Goal: Entertainment & Leisure: Consume media (video, audio)

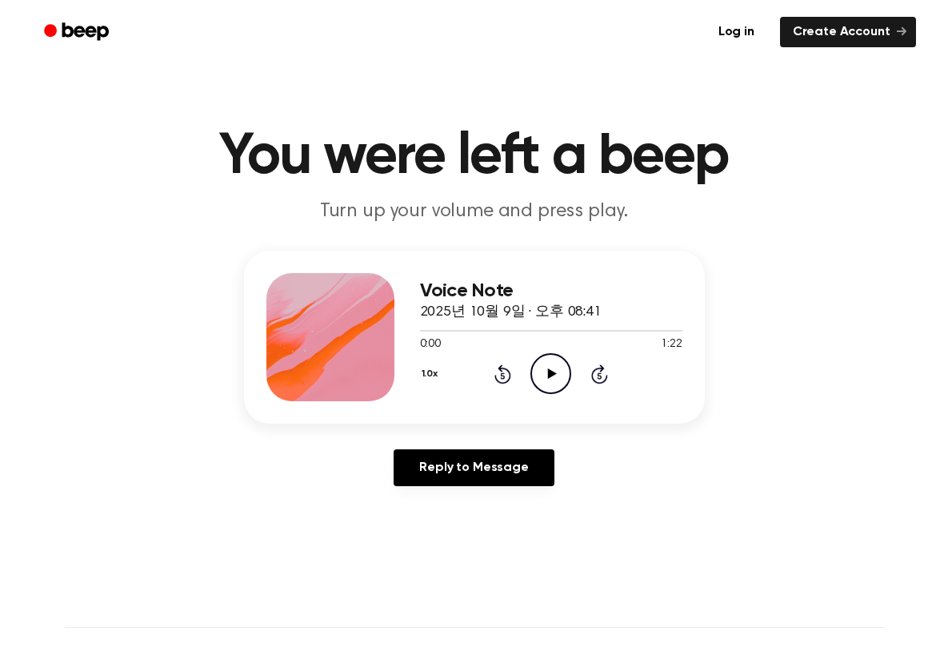
click at [542, 383] on icon "Play Audio" at bounding box center [551, 373] width 41 height 41
click at [541, 370] on icon "Play Audio" at bounding box center [551, 373] width 41 height 41
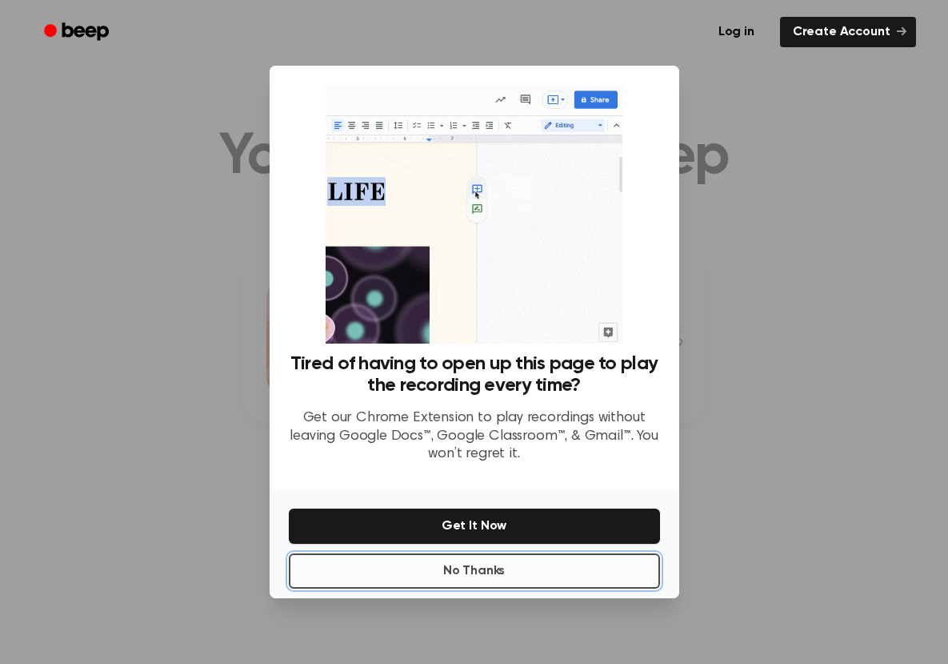
click at [443, 583] on button "No Thanks" at bounding box center [474, 570] width 371 height 35
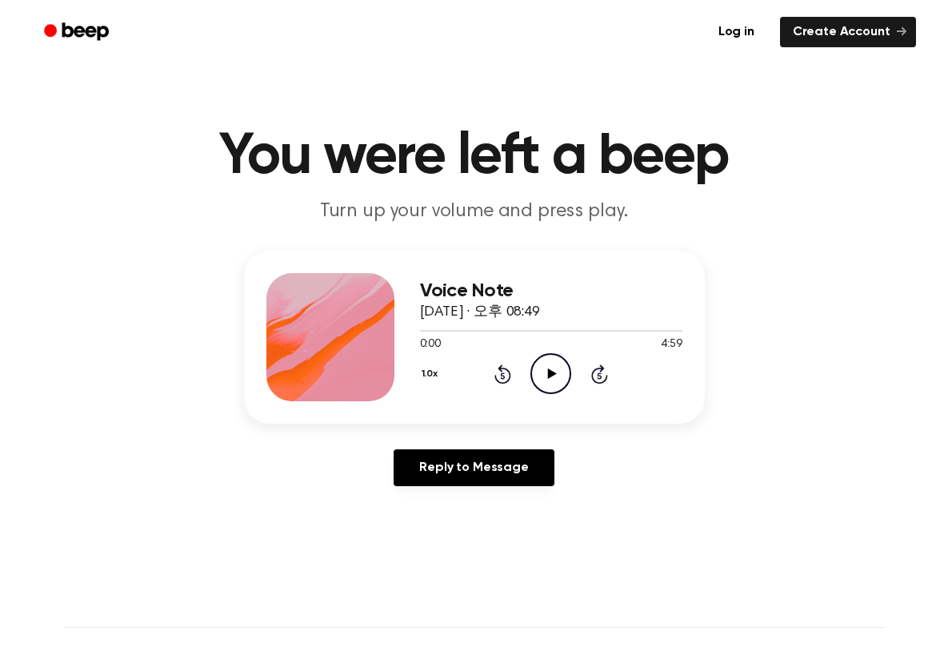
click at [545, 375] on icon "Play Audio" at bounding box center [551, 373] width 41 height 41
click at [555, 375] on icon "Play Audio" at bounding box center [551, 373] width 41 height 41
click at [551, 376] on icon at bounding box center [552, 373] width 9 height 10
click at [525, 365] on div "1.0x Rewind 5 seconds Play Audio Skip 5 seconds" at bounding box center [551, 373] width 263 height 41
click at [555, 372] on icon at bounding box center [552, 373] width 9 height 10
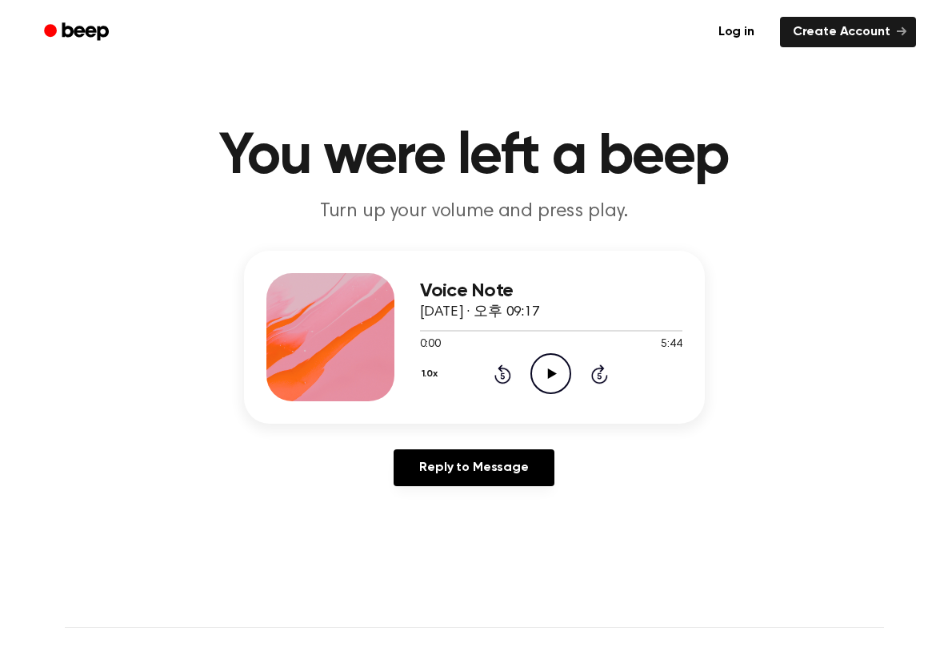
click at [533, 371] on icon "Play Audio" at bounding box center [551, 373] width 41 height 41
click at [540, 378] on icon "Play Audio" at bounding box center [551, 373] width 41 height 41
click at [550, 378] on icon "Play Audio" at bounding box center [551, 373] width 41 height 41
click at [561, 371] on icon "Pause Audio" at bounding box center [551, 373] width 41 height 41
click at [559, 375] on icon "Play Audio" at bounding box center [551, 373] width 41 height 41
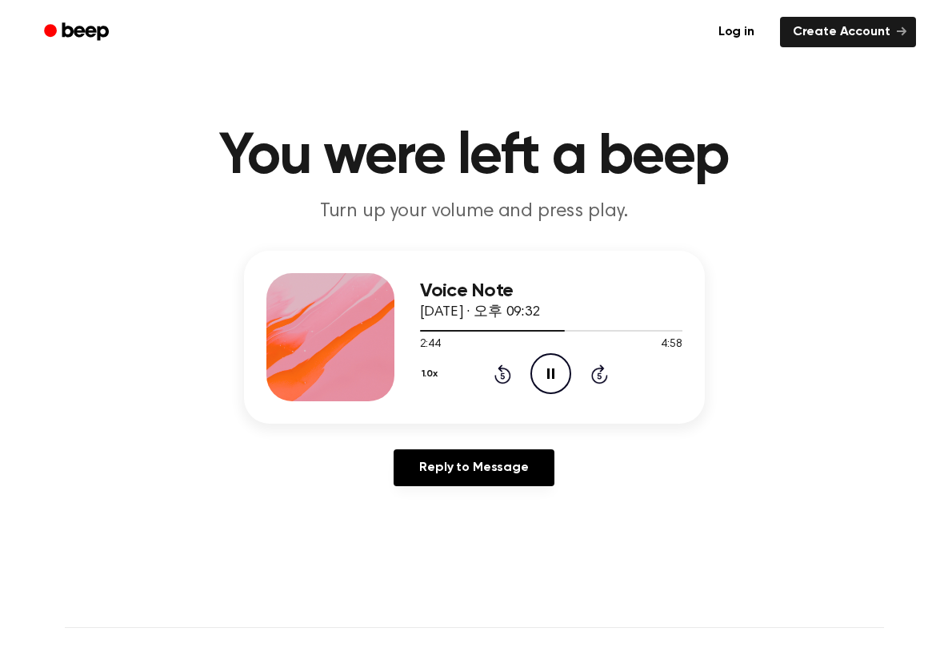
click at [431, 373] on button "1.0x" at bounding box center [432, 373] width 24 height 27
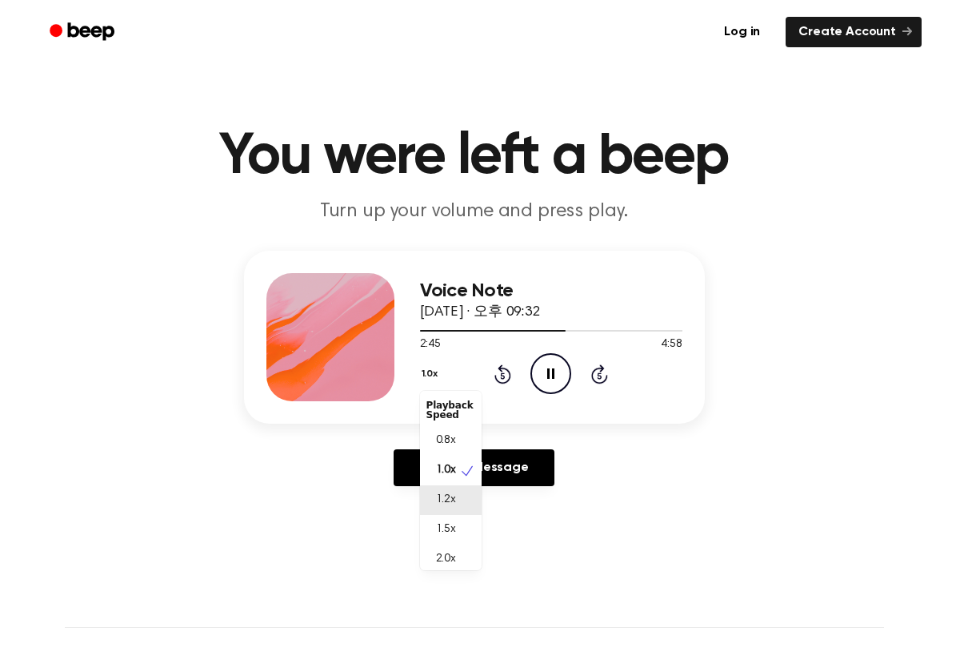
click at [461, 504] on div "1.2x" at bounding box center [451, 500] width 62 height 30
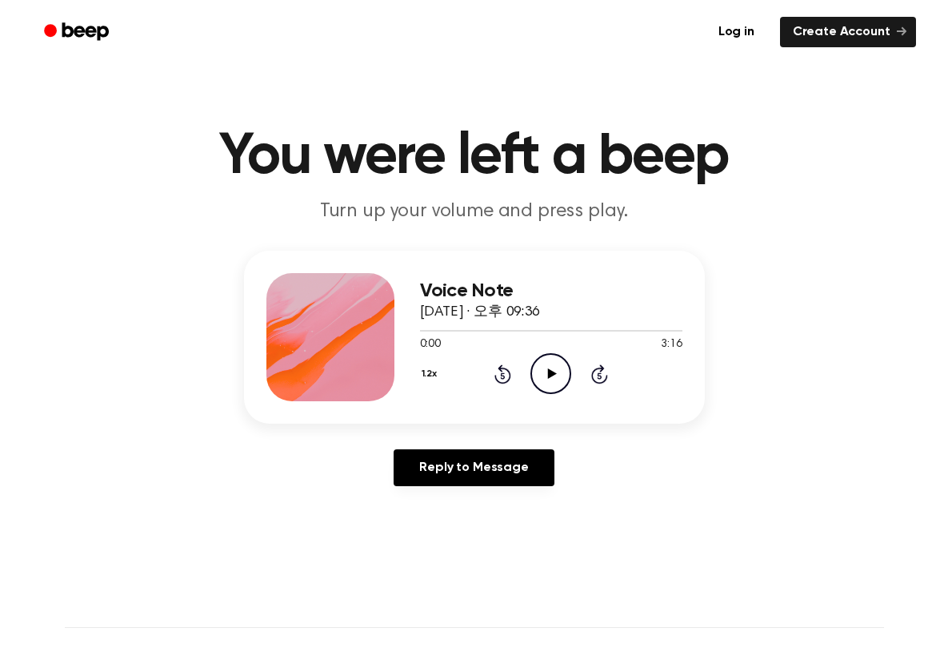
click at [561, 386] on icon "Play Audio" at bounding box center [551, 373] width 41 height 41
click at [433, 372] on button "1.2x" at bounding box center [431, 373] width 23 height 27
click at [553, 371] on icon "Play Audio" at bounding box center [551, 373] width 41 height 41
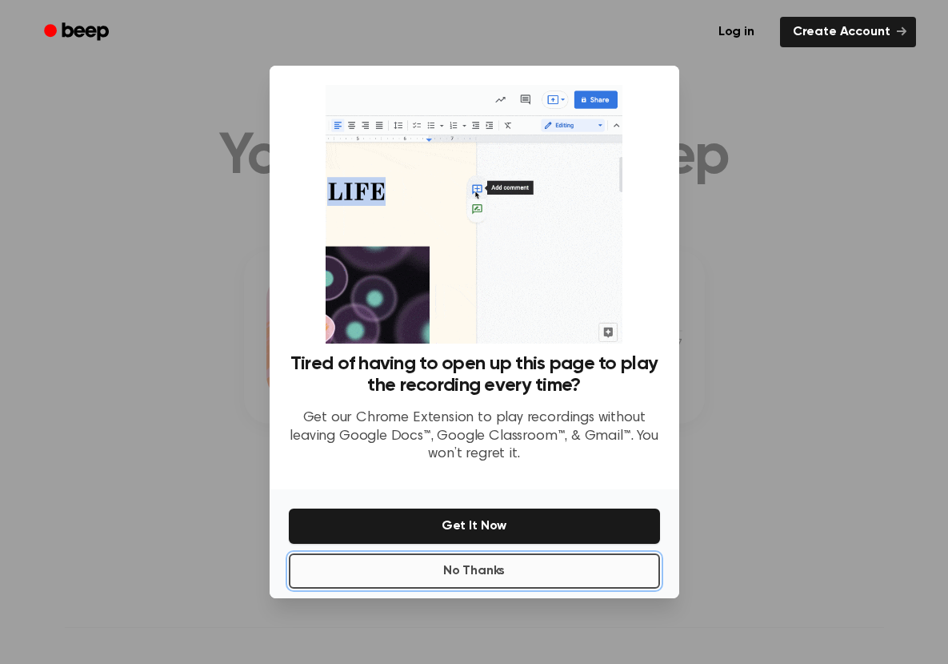
click at [478, 586] on button "No Thanks" at bounding box center [474, 570] width 371 height 35
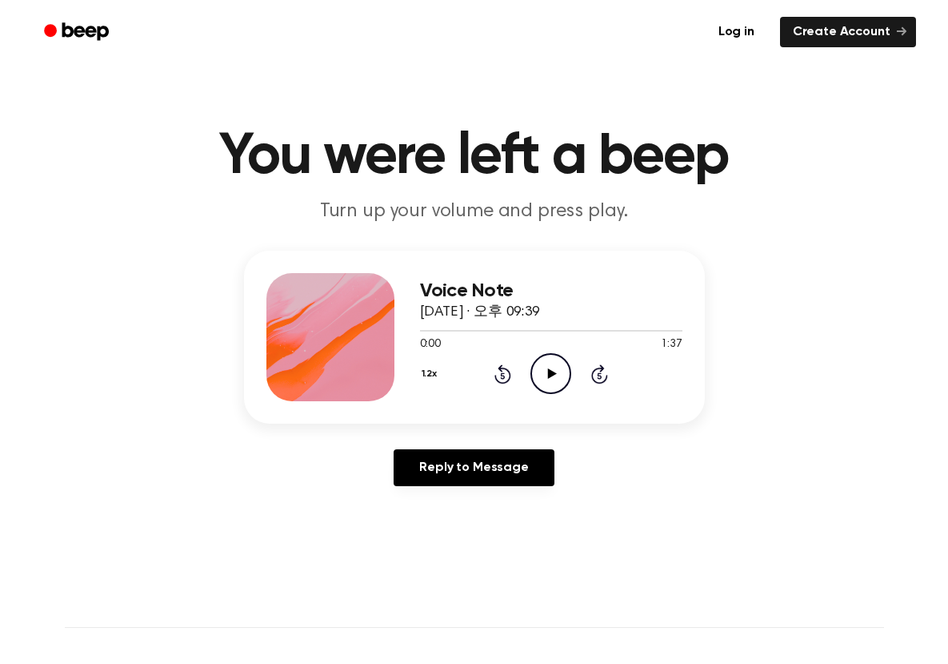
click at [552, 371] on icon at bounding box center [552, 373] width 9 height 10
click at [555, 373] on icon at bounding box center [552, 373] width 9 height 10
click at [565, 376] on icon "Play Audio" at bounding box center [551, 373] width 41 height 41
click at [540, 364] on icon "Pause Audio" at bounding box center [551, 373] width 41 height 41
click at [540, 366] on icon "Play Audio" at bounding box center [551, 373] width 41 height 41
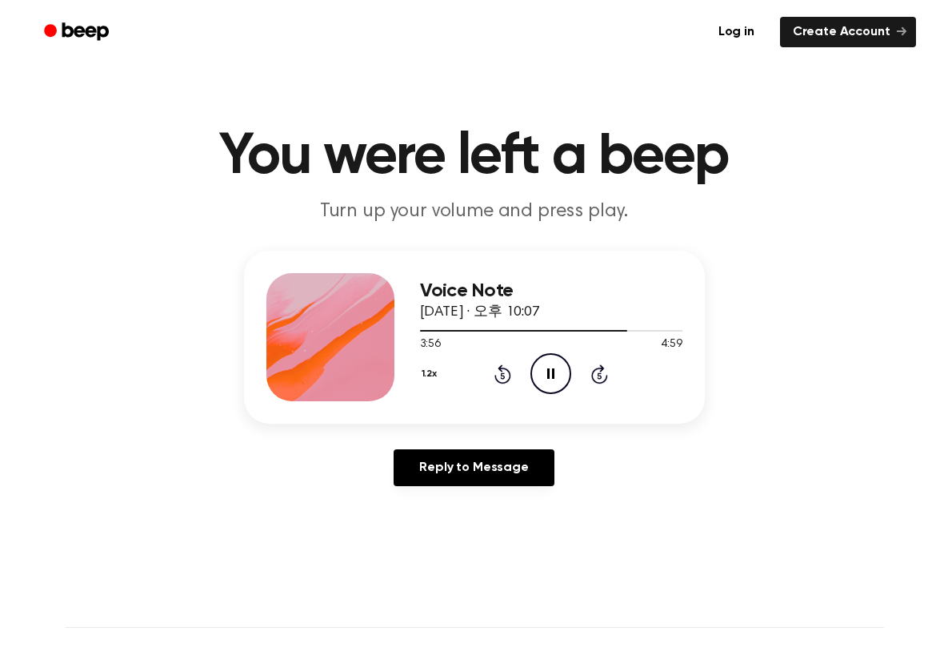
click at [568, 380] on icon "Pause Audio" at bounding box center [551, 373] width 41 height 41
click at [559, 368] on icon "Play Audio" at bounding box center [551, 373] width 41 height 41
click at [539, 368] on icon "Play Audio" at bounding box center [551, 373] width 41 height 41
click at [543, 366] on icon "Play Audio" at bounding box center [551, 373] width 41 height 41
